Goal: Register for event/course

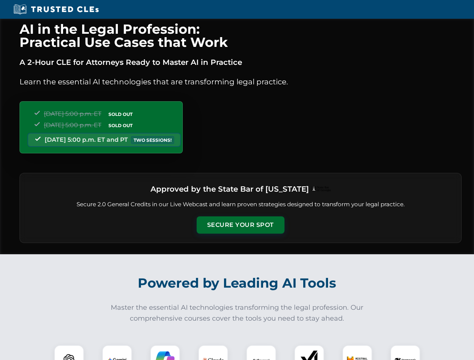
click at [240, 225] on button "Secure Your Spot" at bounding box center [240, 224] width 88 height 17
